Goal: Entertainment & Leisure: Consume media (video, audio)

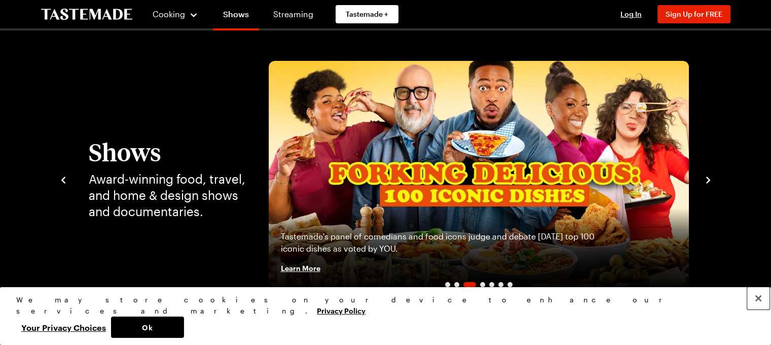
click at [757, 309] on button "Close" at bounding box center [758, 298] width 22 height 22
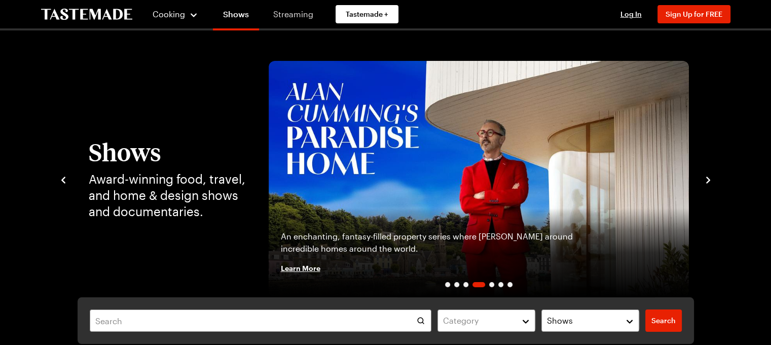
click at [297, 13] on link "Streaming" at bounding box center [293, 14] width 60 height 28
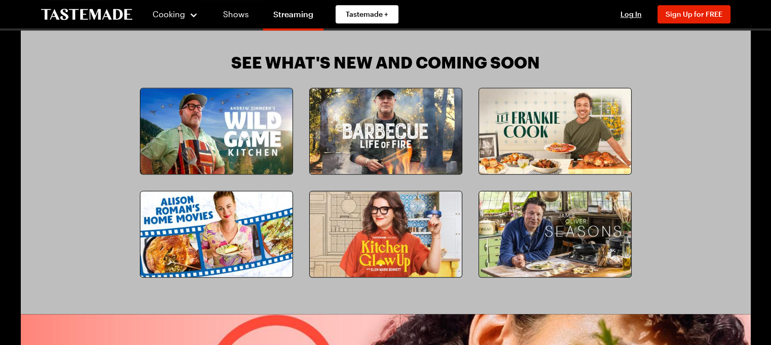
scroll to position [912, 0]
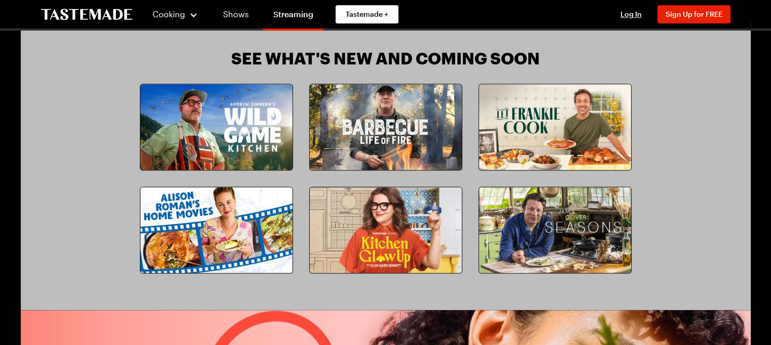
click at [380, 222] on img at bounding box center [386, 230] width 152 height 86
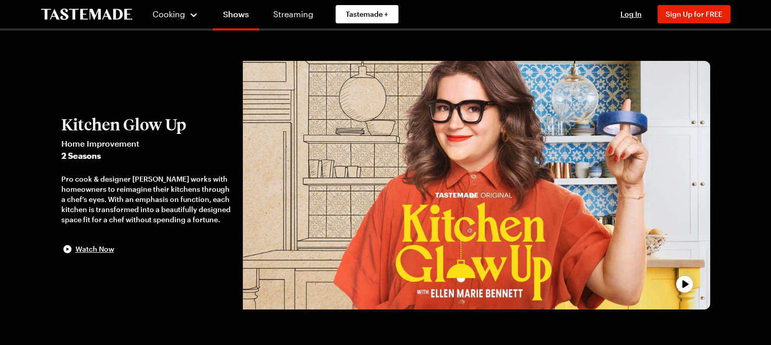
drag, startPoint x: 175, startPoint y: 181, endPoint x: 167, endPoint y: 185, distance: 9.5
click at [167, 185] on div "Pro cook & designer [PERSON_NAME] works with homeowners to reimagine their kitc…" at bounding box center [146, 199] width 171 height 51
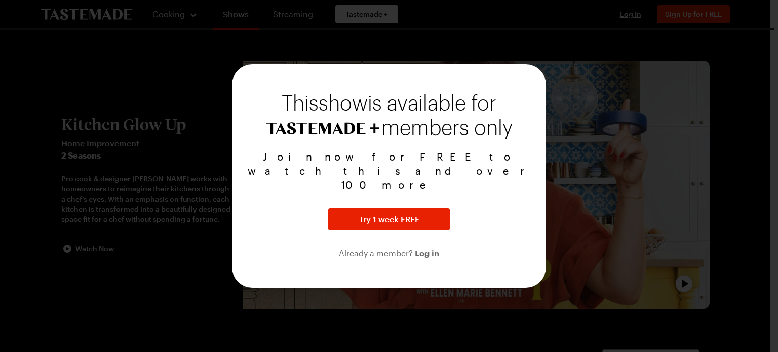
click at [588, 90] on div at bounding box center [389, 176] width 778 height 352
